Goal: Information Seeking & Learning: Learn about a topic

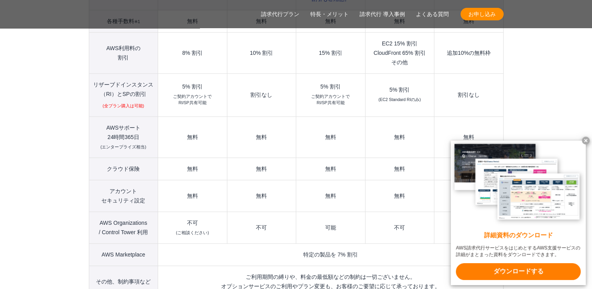
scroll to position [1123, 0]
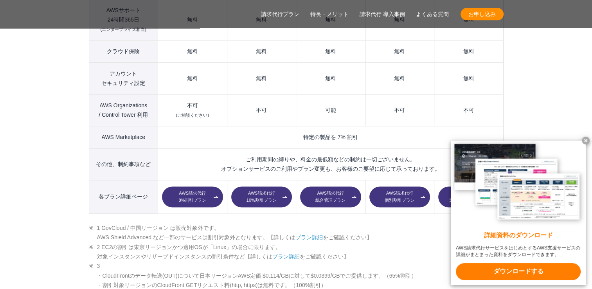
click at [194, 186] on link "AWS請求代行 8%割引プラン" at bounding box center [192, 196] width 61 height 21
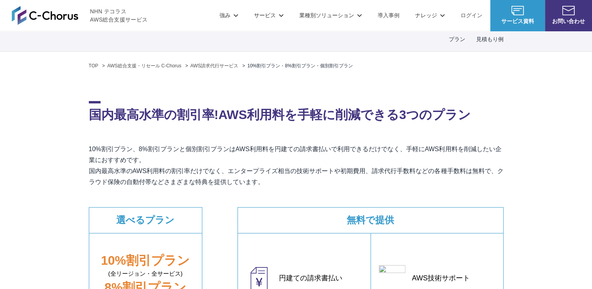
scroll to position [235, 0]
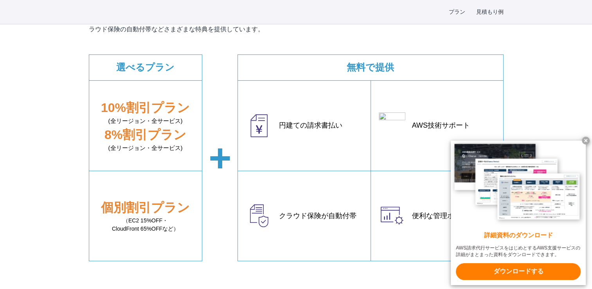
click at [588, 137] on x-t at bounding box center [586, 141] width 8 height 8
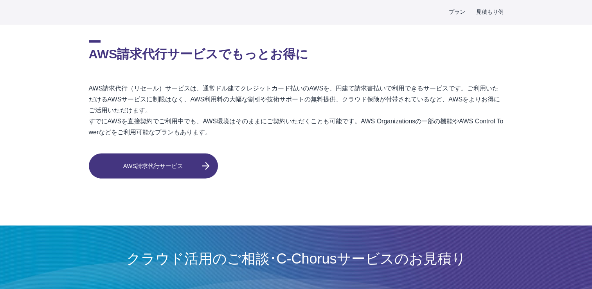
scroll to position [2153, 0]
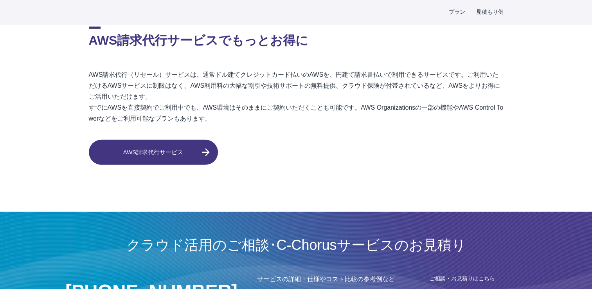
click at [183, 149] on link "AWS請求代行サービス" at bounding box center [153, 152] width 129 height 25
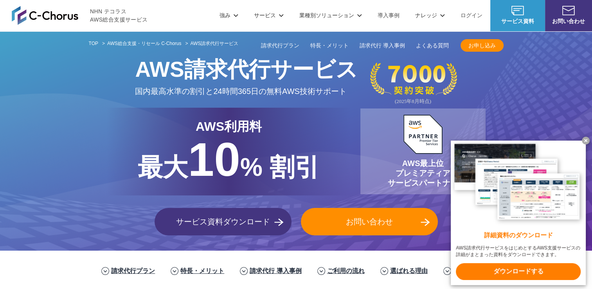
click at [274, 42] on link "請求代行プラン" at bounding box center [280, 46] width 38 height 8
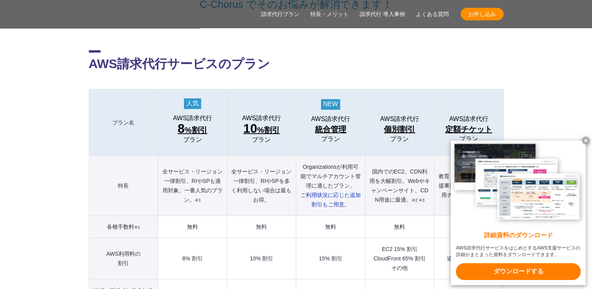
scroll to position [849, 0]
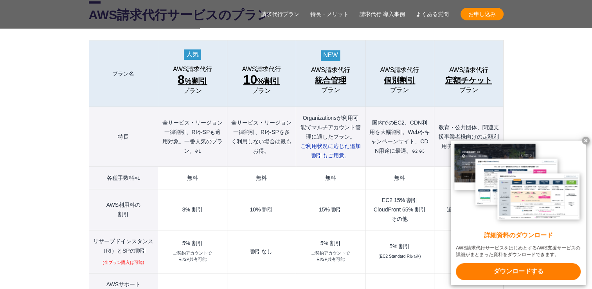
click at [323, 74] on span "統合管理" at bounding box center [330, 80] width 31 height 13
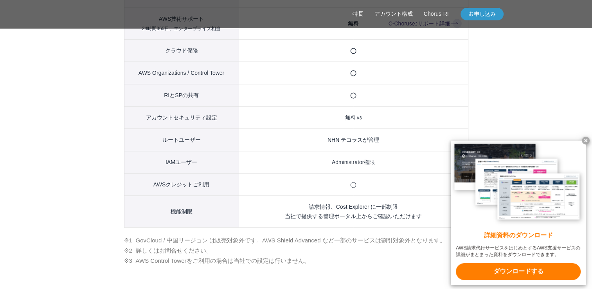
scroll to position [979, 0]
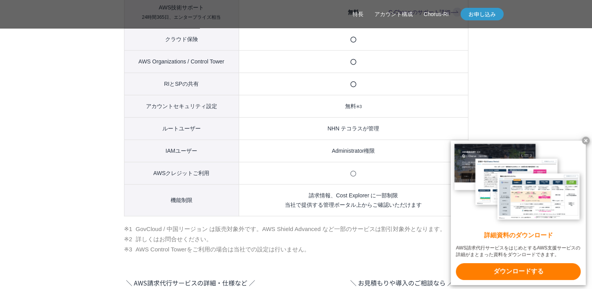
click at [586, 141] on x-t at bounding box center [586, 141] width 8 height 8
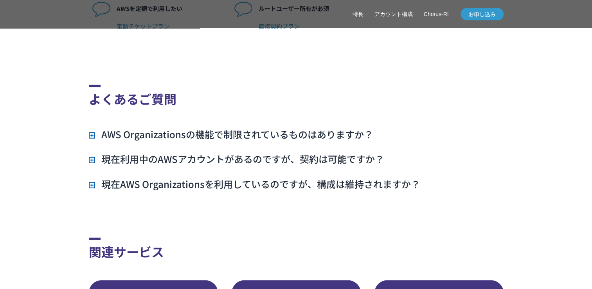
scroll to position [2075, 0]
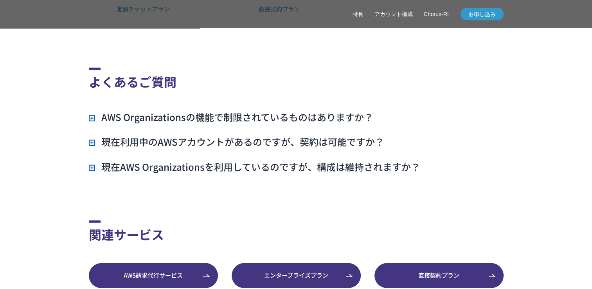
click at [91, 148] on h3 "現在利用中のAWSアカウントがあるのですが、契約は可能ですか？" at bounding box center [237, 141] width 296 height 13
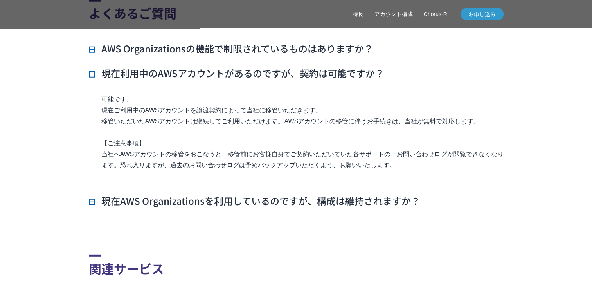
scroll to position [2193, 0]
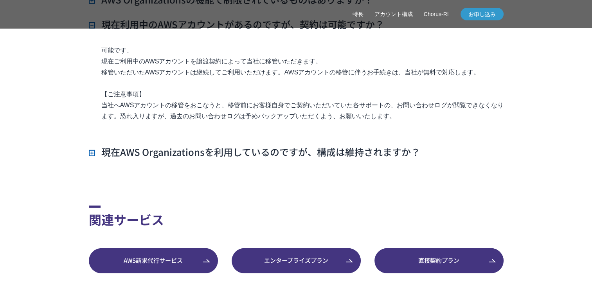
click at [93, 159] on h3 "現在AWS Organizationsを利用しているのですが、構成は維持されますか？" at bounding box center [255, 151] width 332 height 13
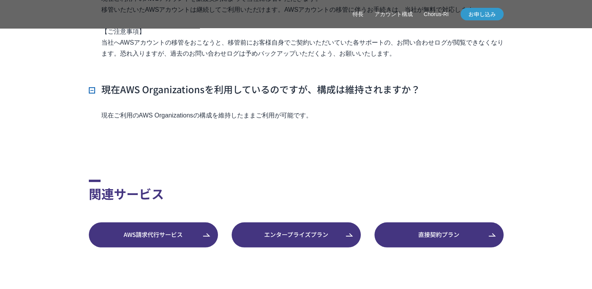
scroll to position [2310, 0]
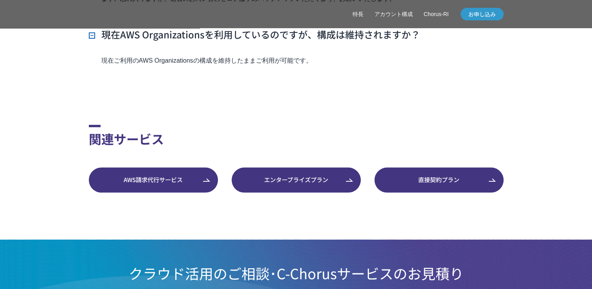
click at [167, 193] on link "AWS請求代行サービス" at bounding box center [153, 180] width 129 height 25
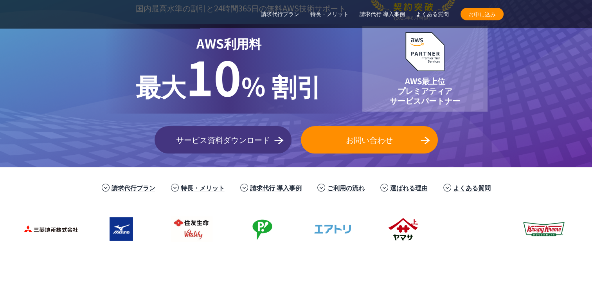
scroll to position [117, 0]
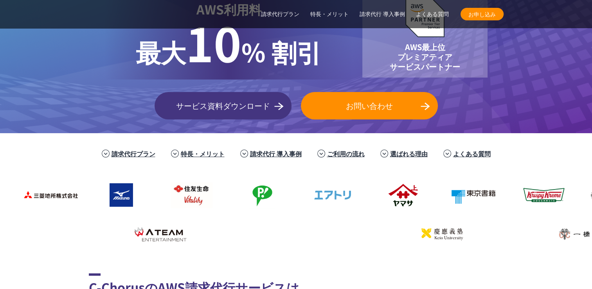
click at [128, 156] on link "請求代行プラン" at bounding box center [134, 153] width 44 height 9
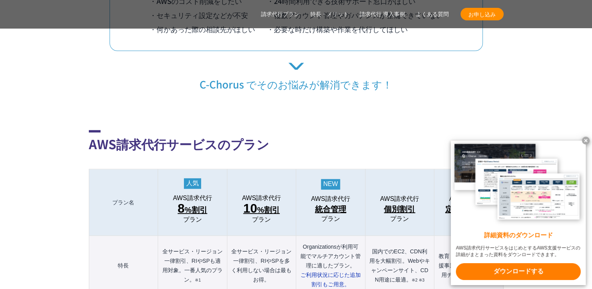
scroll to position [771, 0]
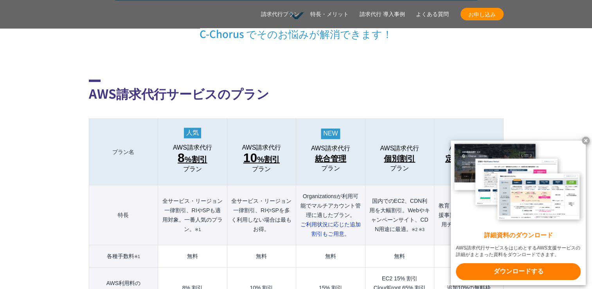
click at [587, 139] on x-t at bounding box center [586, 141] width 8 height 8
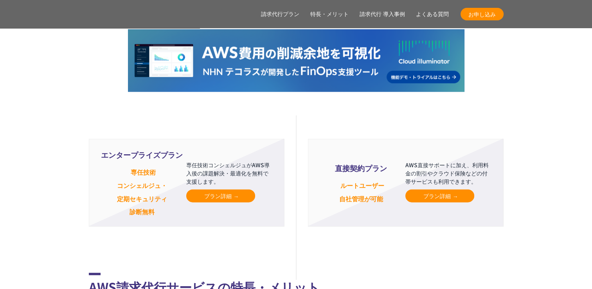
scroll to position [1985, 0]
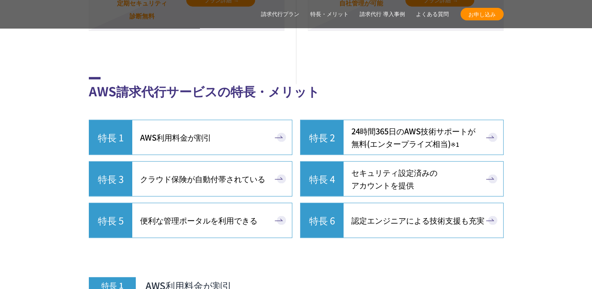
click at [170, 131] on span "AWS利用料金が割引" at bounding box center [175, 137] width 71 height 13
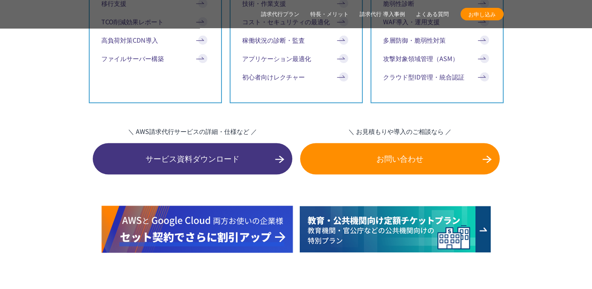
scroll to position [4245, 0]
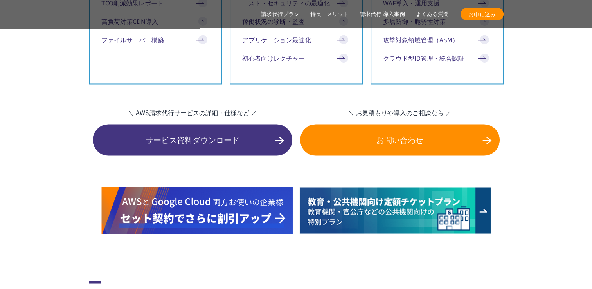
click at [388, 195] on img at bounding box center [396, 210] width 192 height 47
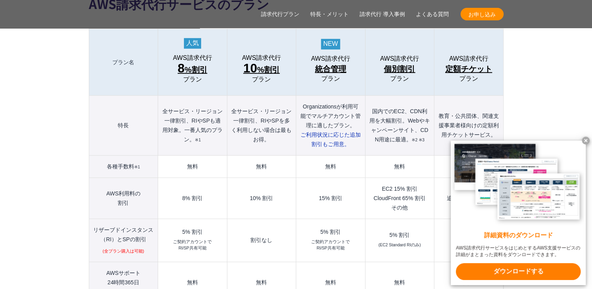
scroll to position [861, 0]
